Goal: Information Seeking & Learning: Learn about a topic

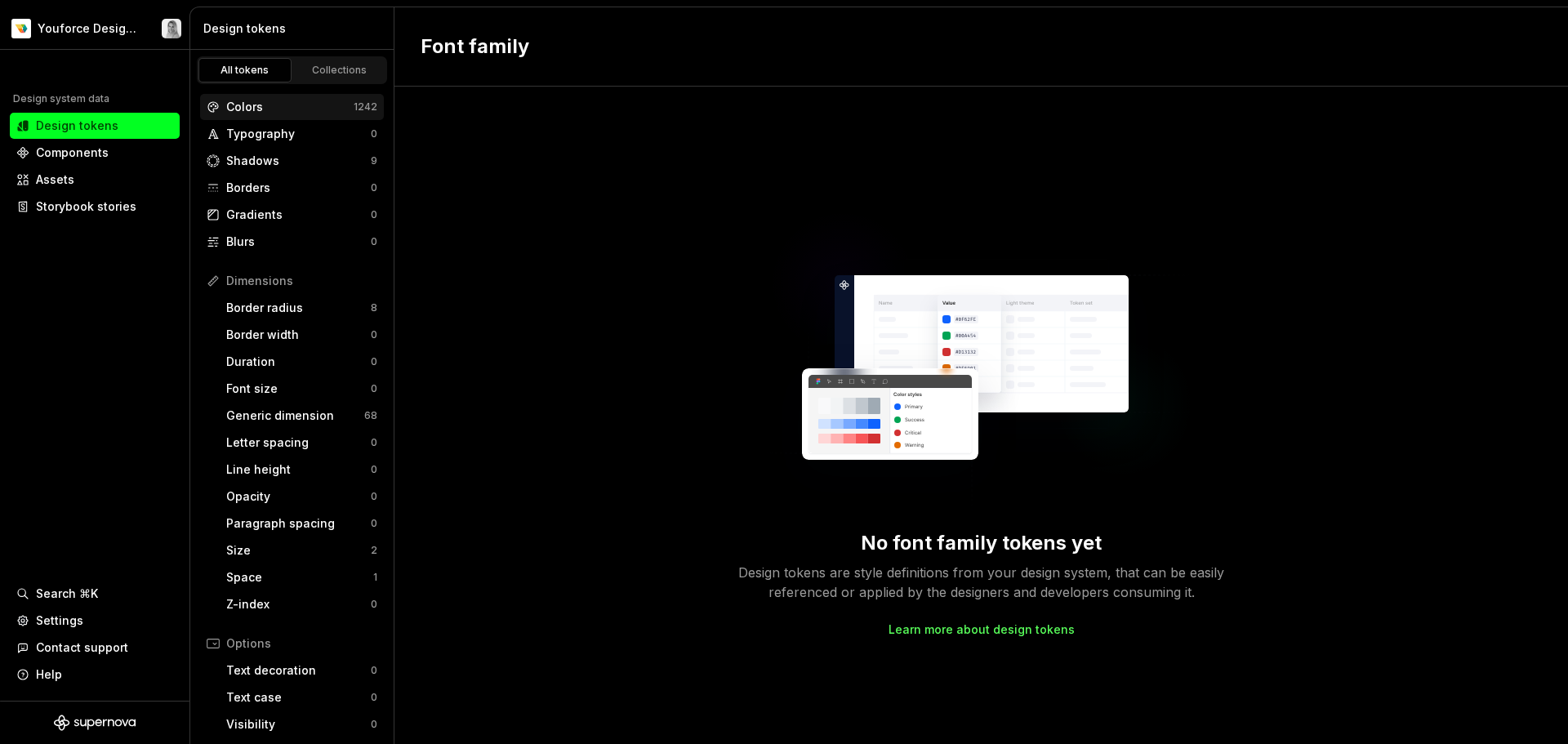
click at [307, 107] on div "Colors" at bounding box center [290, 107] width 127 height 16
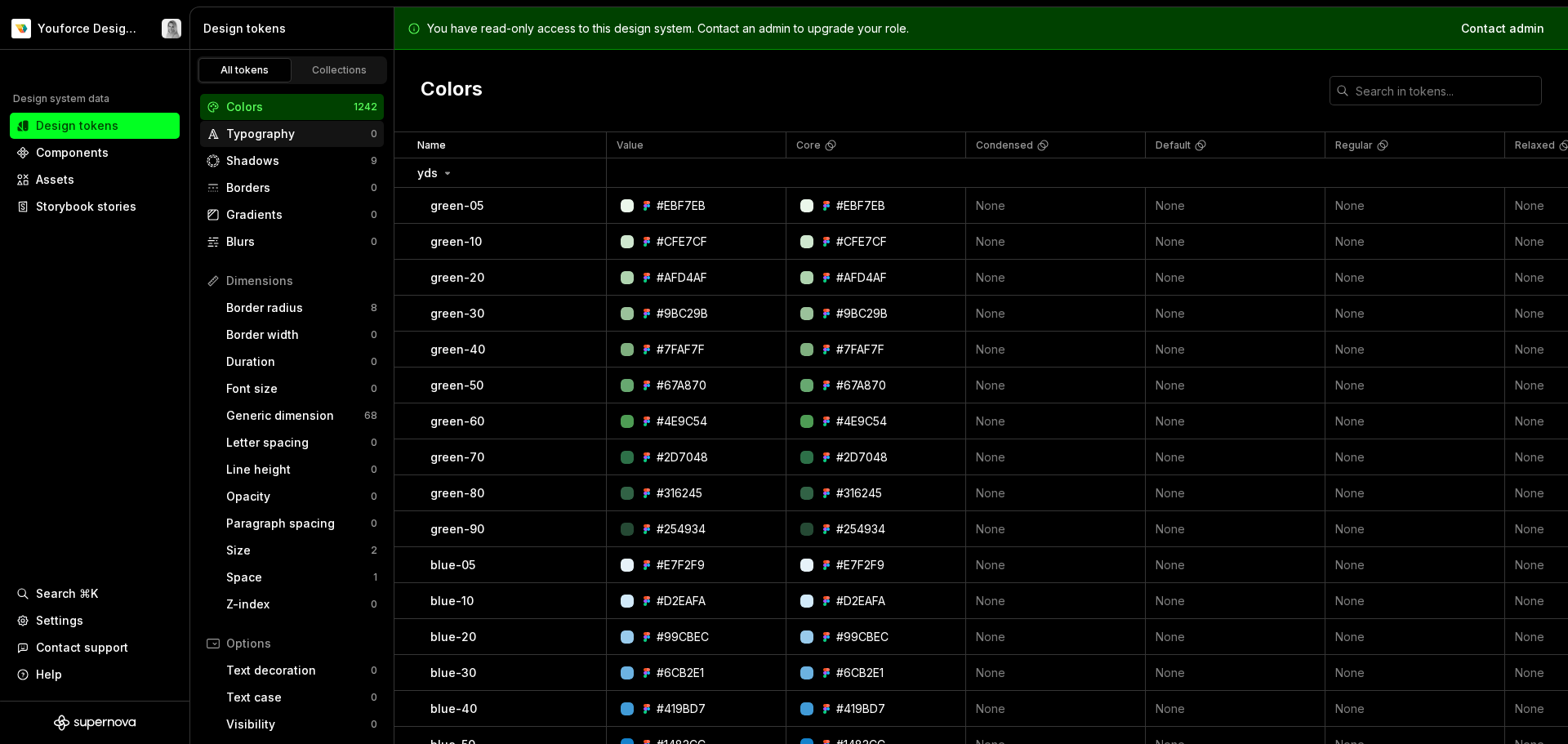
click at [259, 141] on div "Typography" at bounding box center [298, 133] width 144 height 16
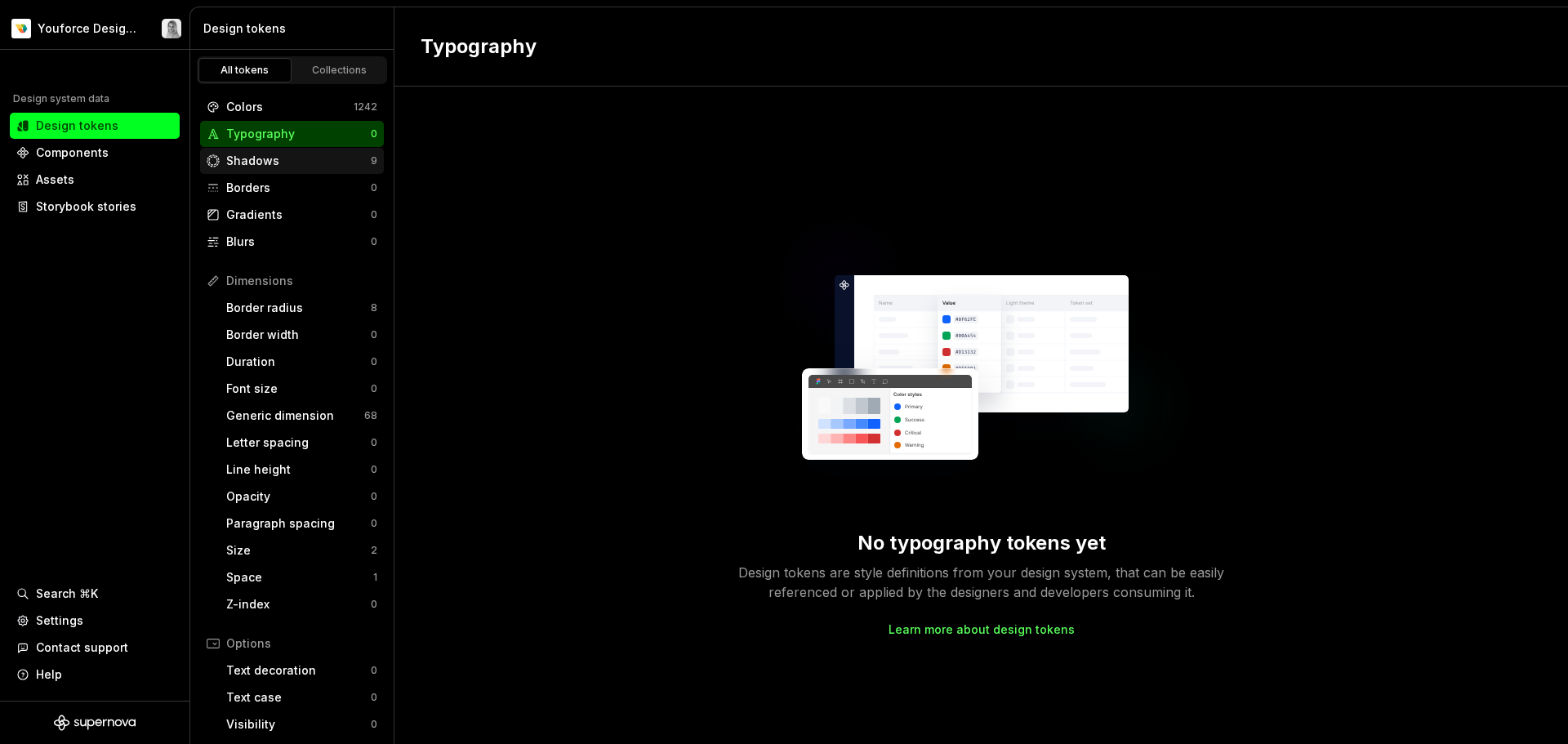
click at [260, 154] on div "Shadows" at bounding box center [298, 160] width 144 height 16
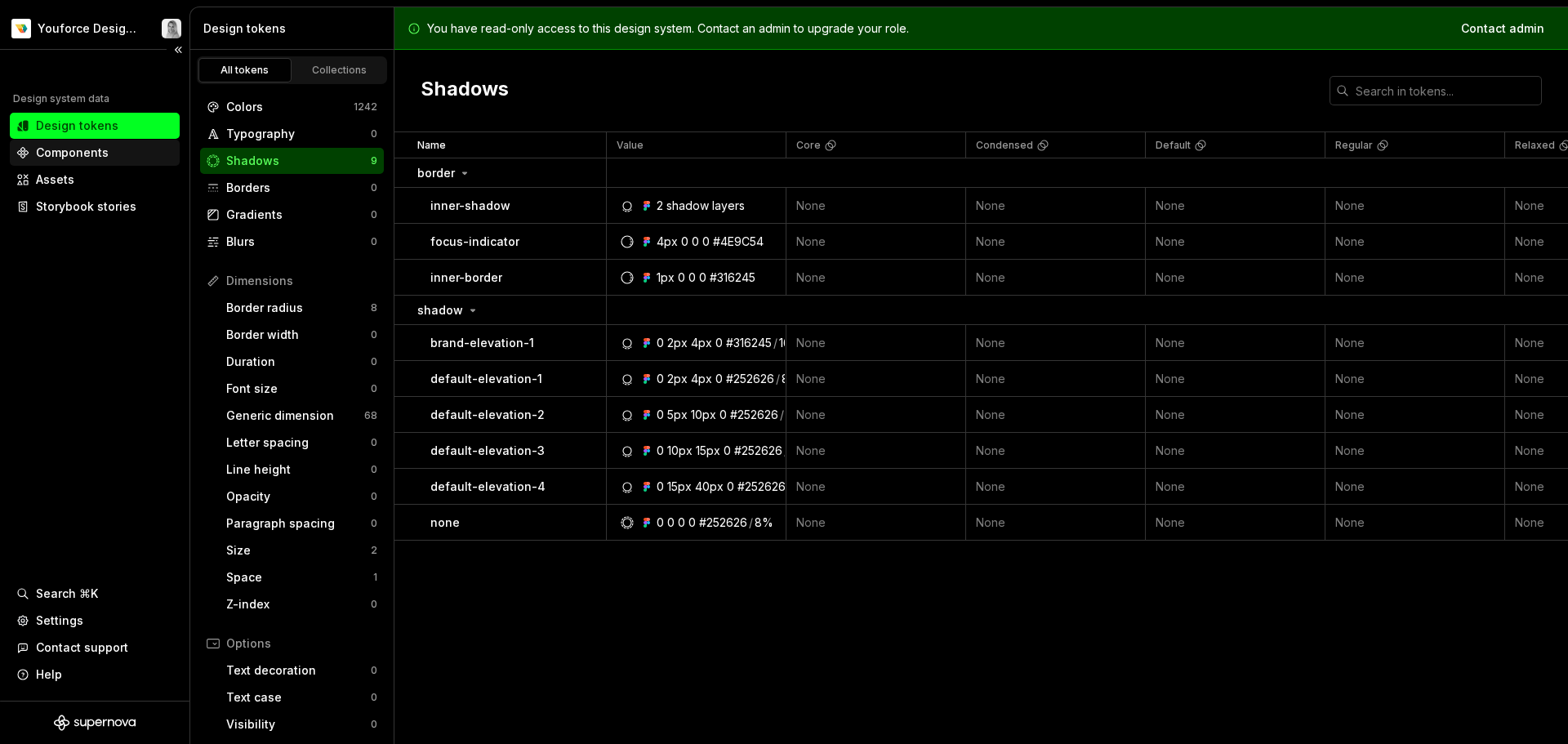
click at [87, 148] on div "Components" at bounding box center [72, 152] width 73 height 16
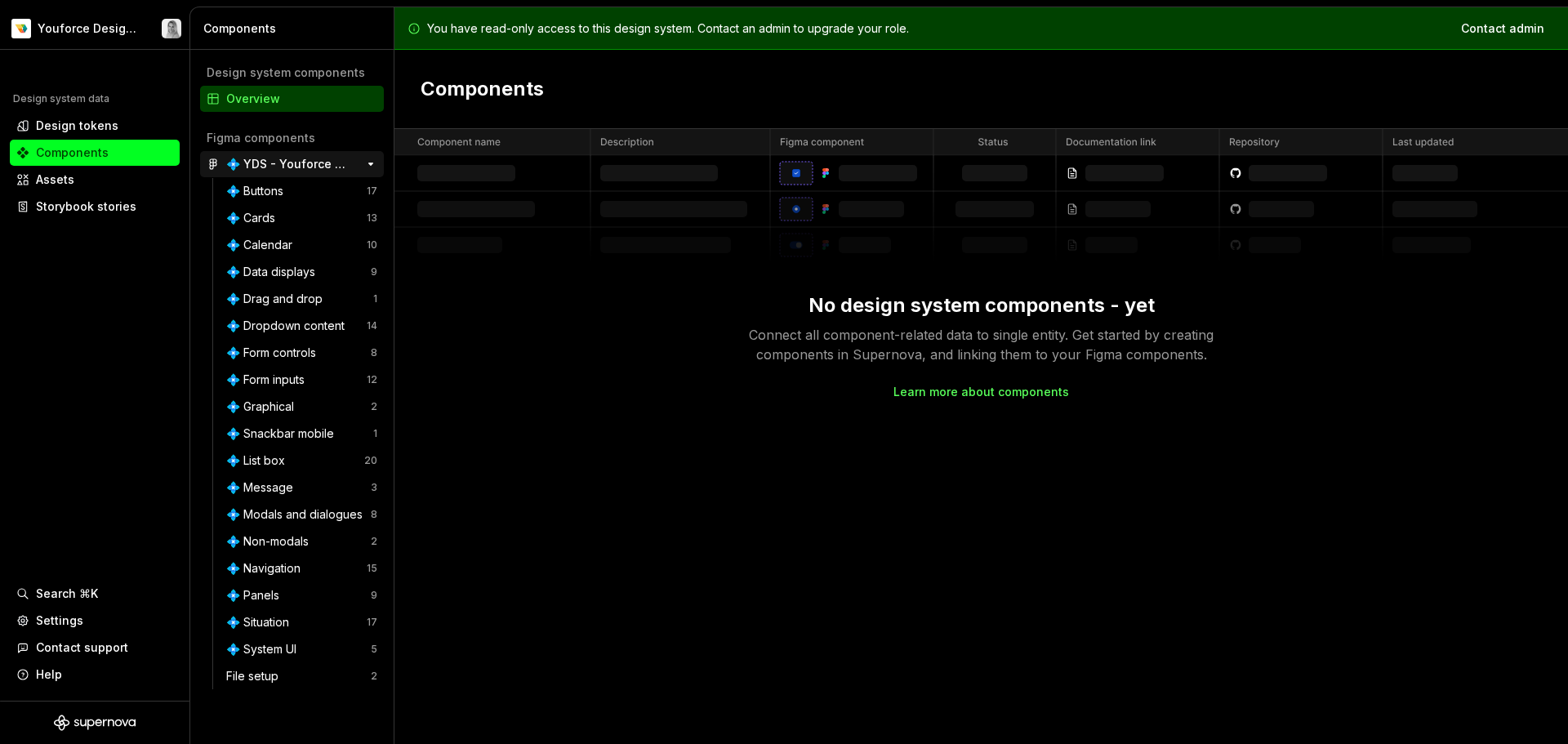
click at [265, 160] on div "💠 YDS - Youforce Design System" at bounding box center [287, 164] width 122 height 16
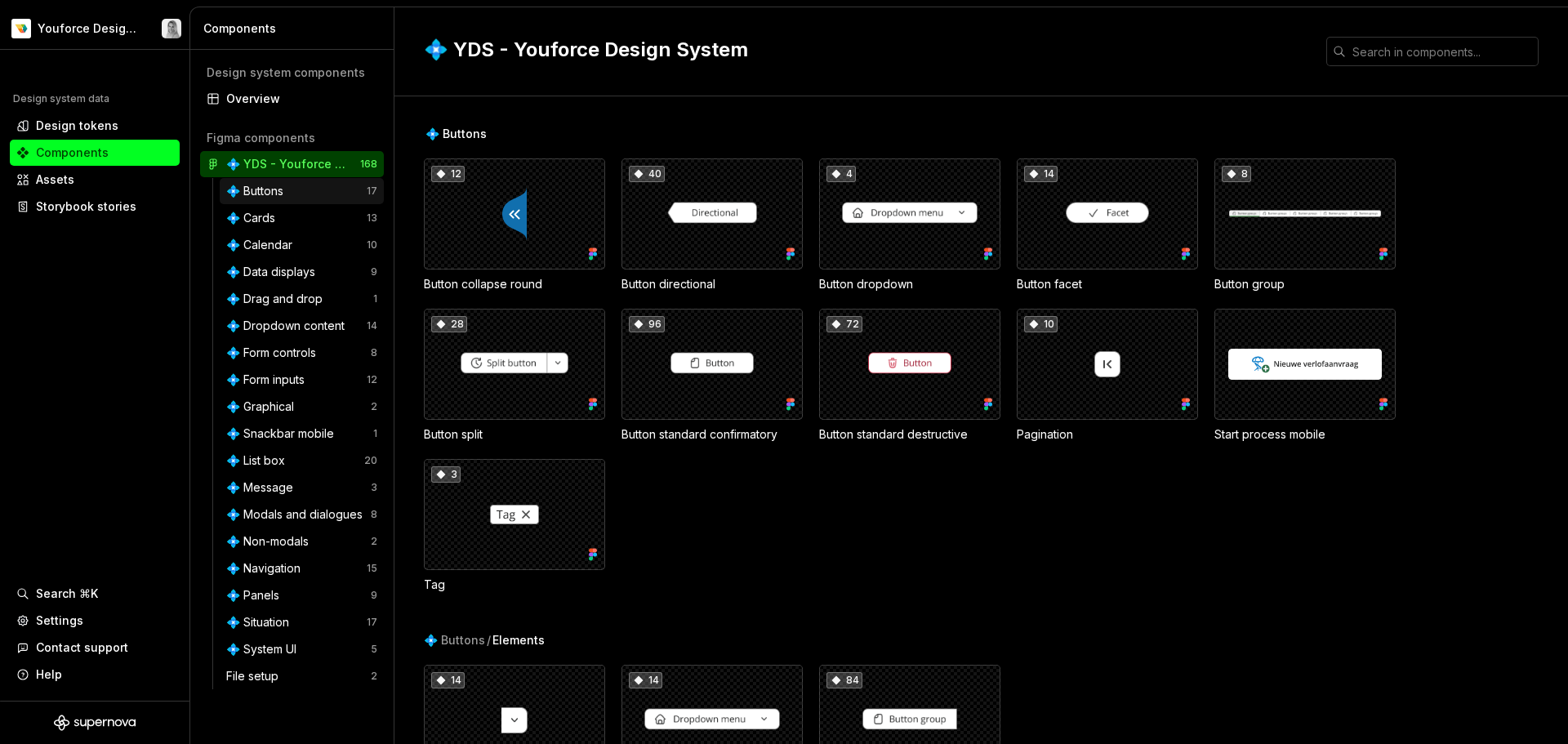
click at [265, 188] on div "💠 Buttons" at bounding box center [258, 190] width 64 height 16
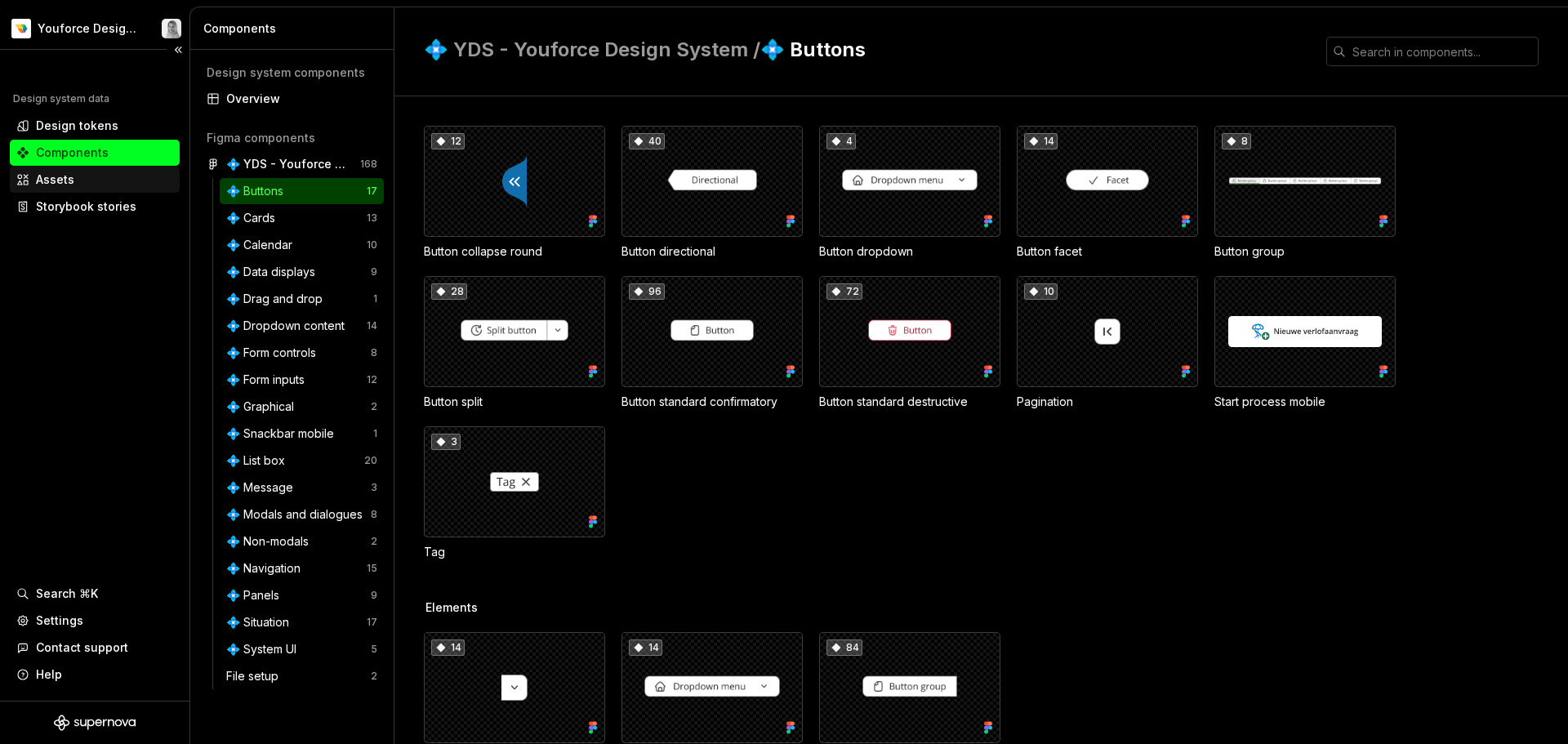
click at [102, 182] on div "Assets" at bounding box center [94, 179] width 157 height 16
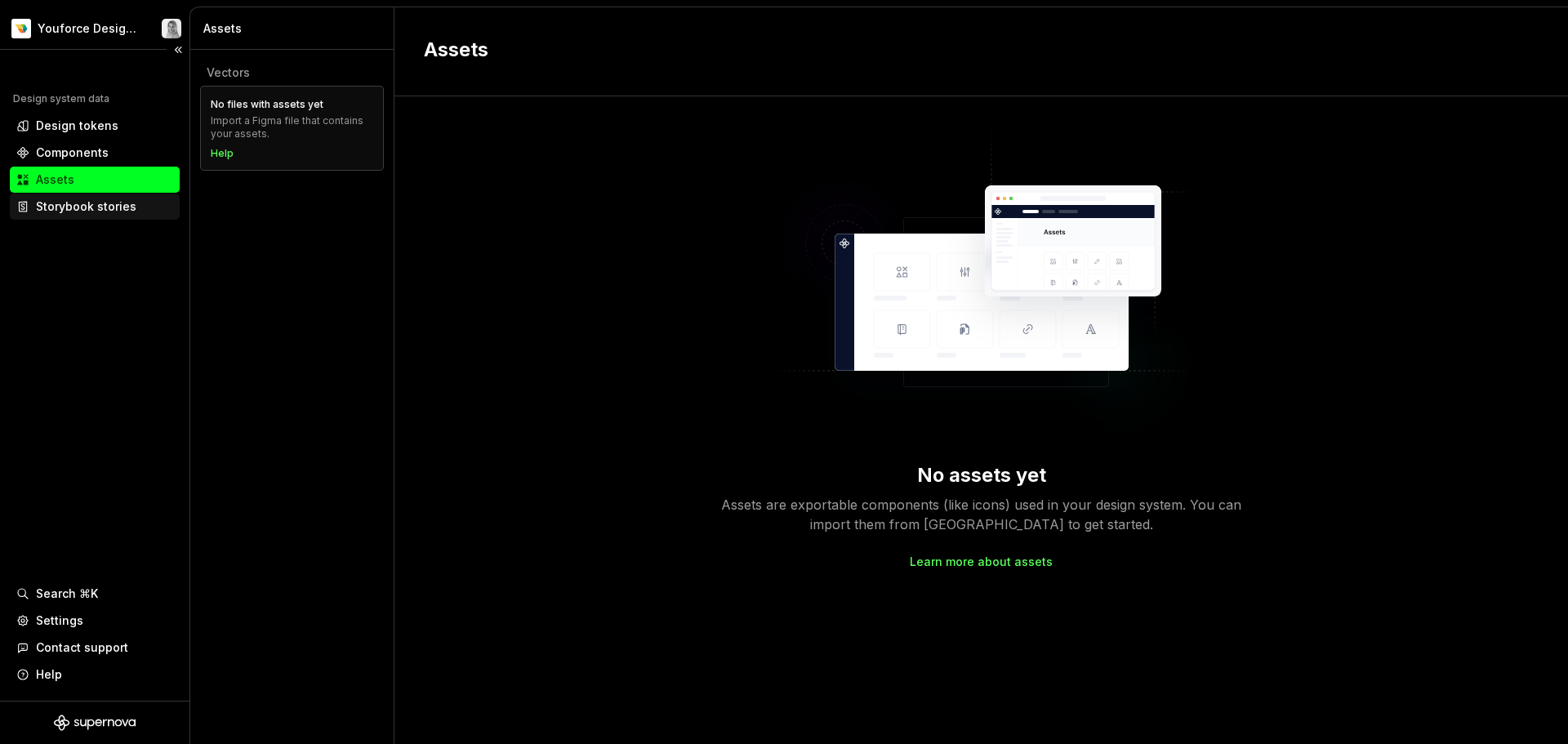
click at [99, 204] on div "Storybook stories" at bounding box center [85, 206] width 100 height 16
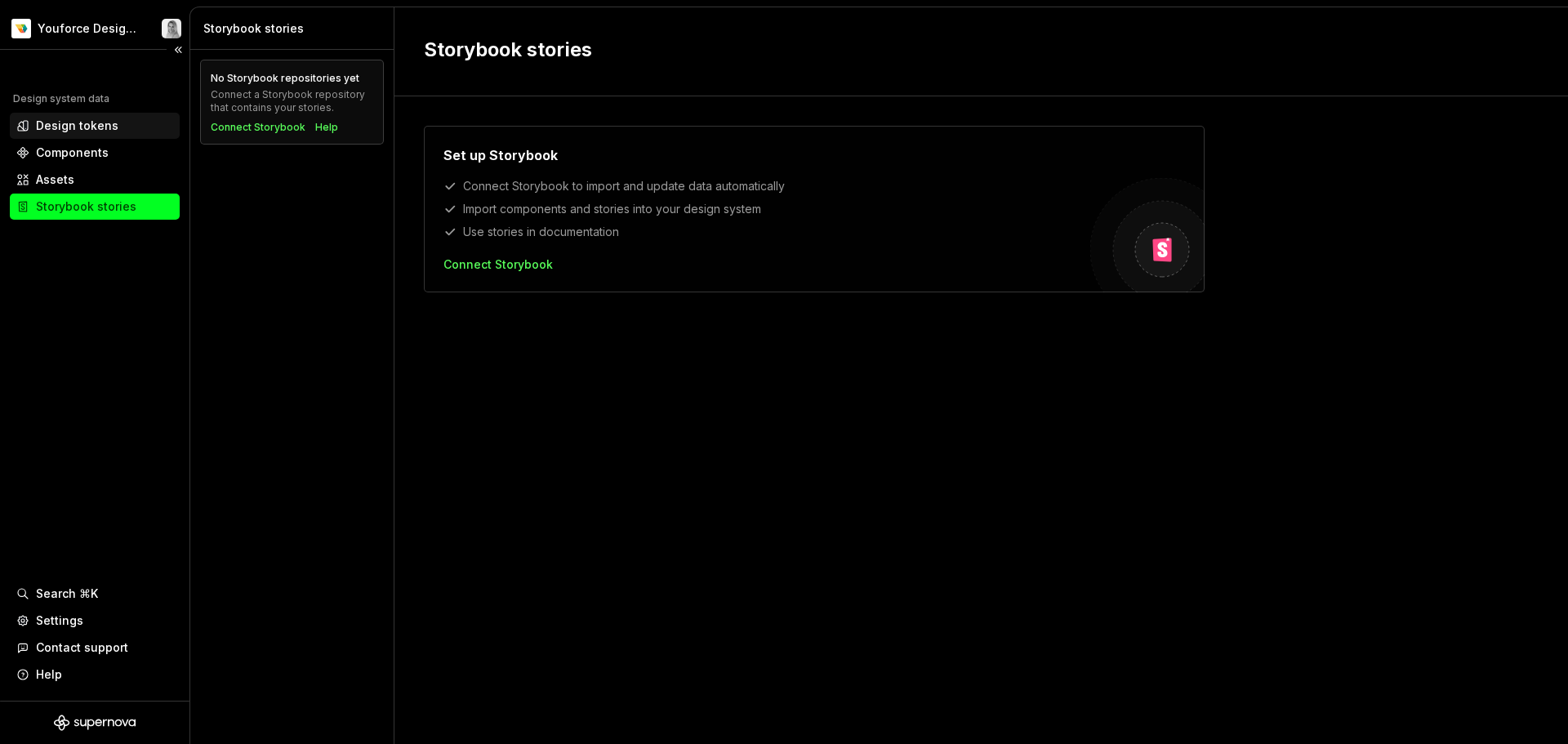
click at [94, 128] on div "Design tokens" at bounding box center [77, 125] width 82 height 16
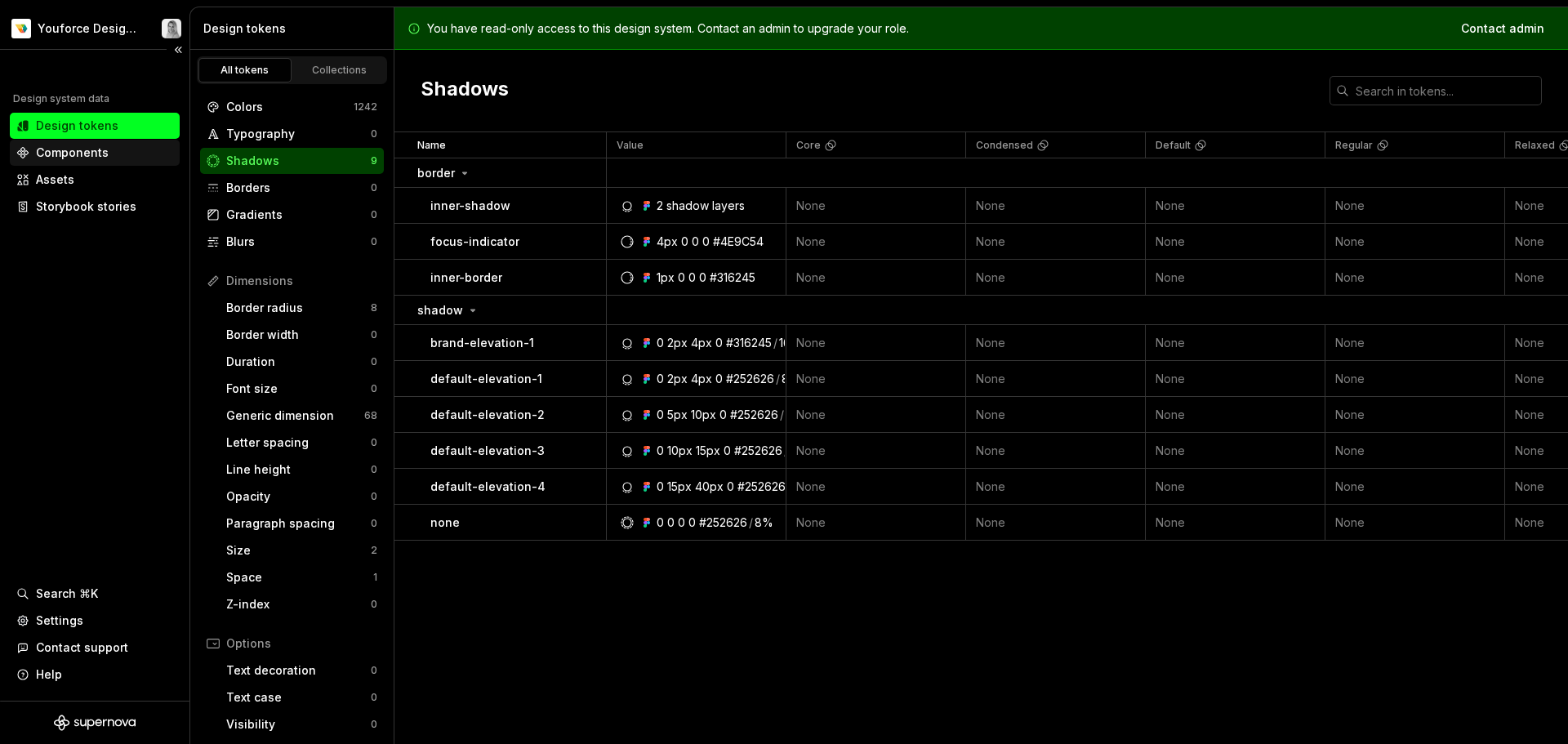
click at [104, 155] on div "Components" at bounding box center [72, 152] width 73 height 16
